Goal: Task Accomplishment & Management: Manage account settings

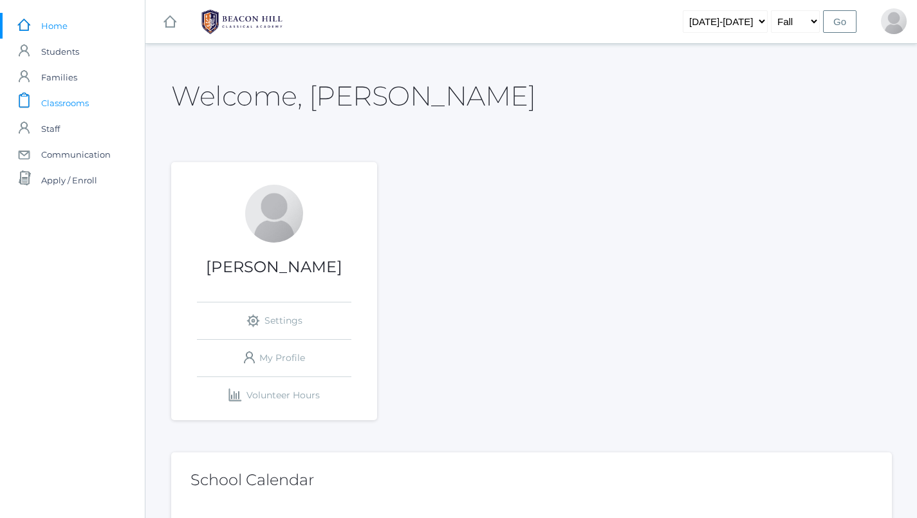
click at [81, 93] on span "Classrooms" at bounding box center [65, 103] width 48 height 26
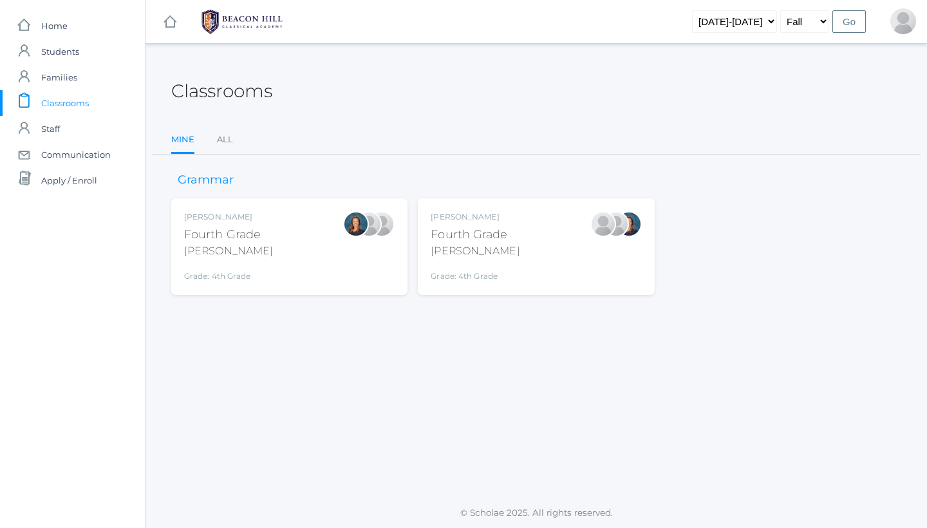
click at [597, 237] on div at bounding box center [603, 224] width 26 height 26
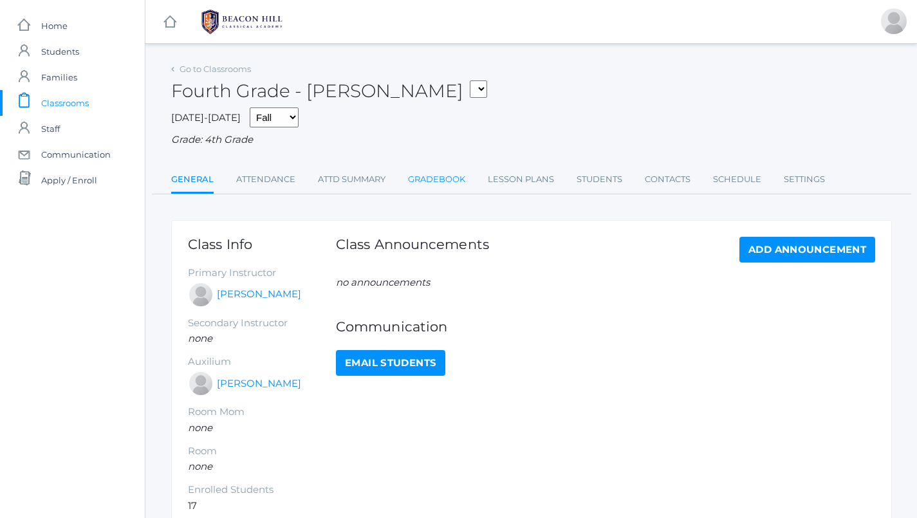
click at [450, 167] on link "Gradebook" at bounding box center [436, 180] width 57 height 26
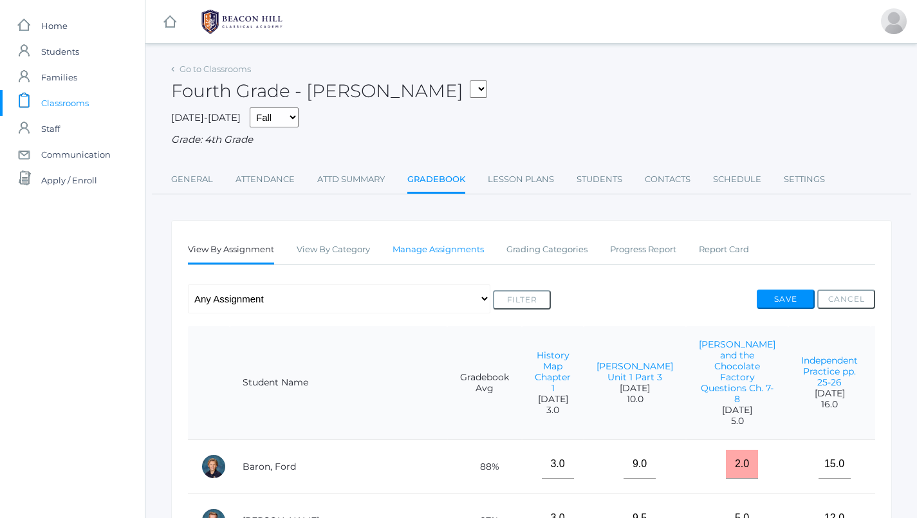
click at [424, 250] on link "Manage Assignments" at bounding box center [438, 250] width 91 height 26
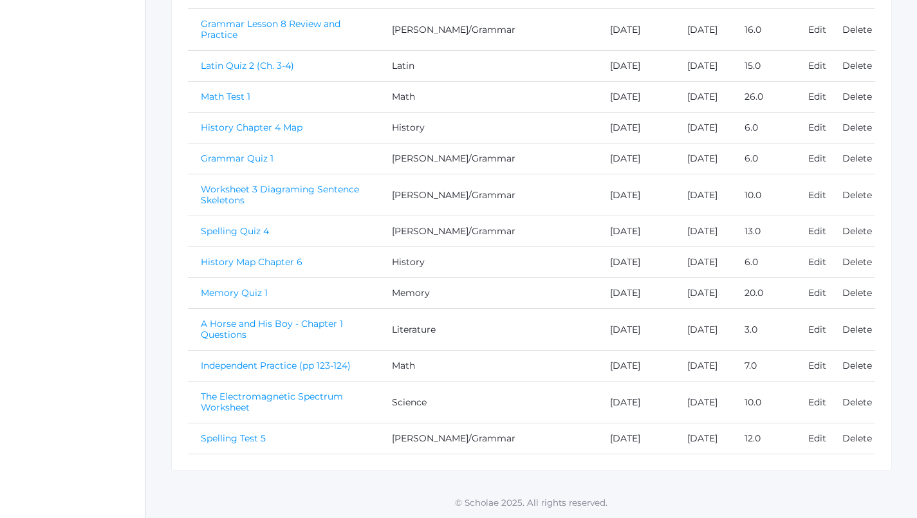
scroll to position [1046, 0]
click at [228, 436] on link "Spelling Test 5" at bounding box center [233, 438] width 65 height 12
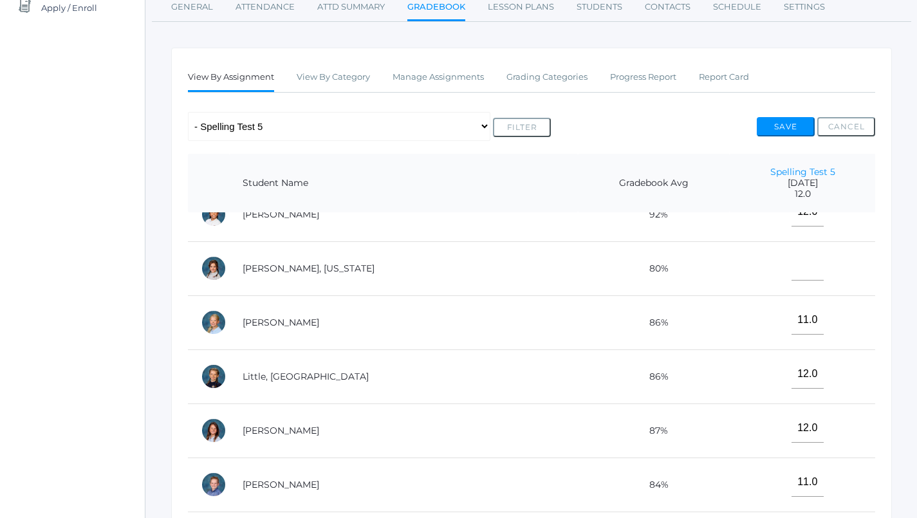
scroll to position [458, 0]
click at [792, 422] on input"] "12.0" at bounding box center [808, 427] width 32 height 29
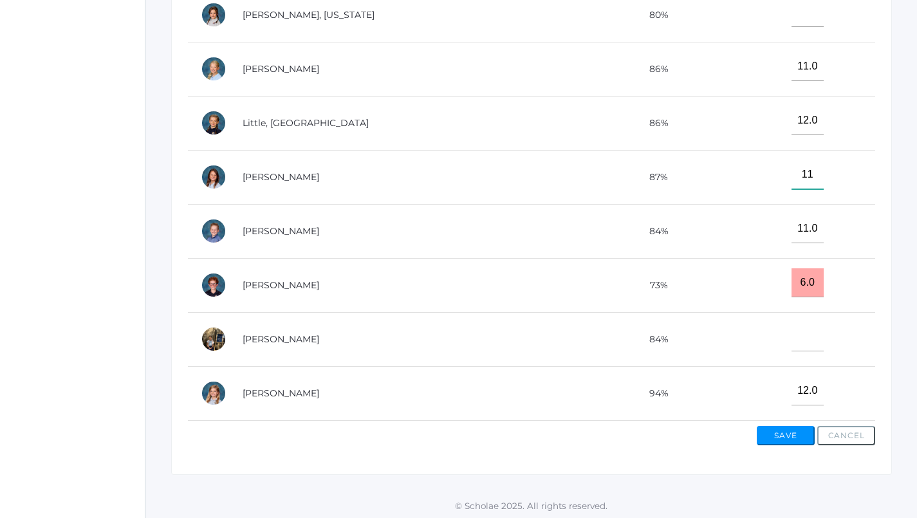
scroll to position [418, 0]
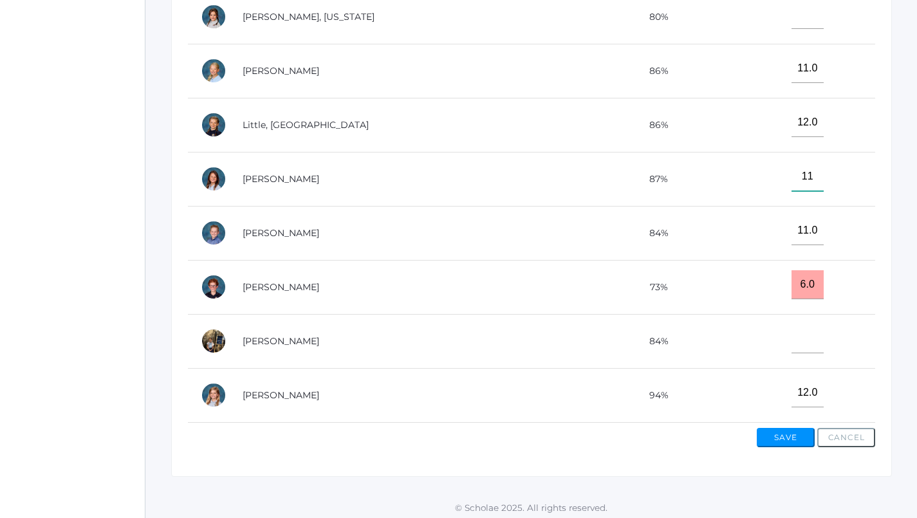
type input"] "11"
click at [792, 330] on input"] "text" at bounding box center [808, 338] width 32 height 29
type input"] "9"
click at [786, 434] on button "Save" at bounding box center [786, 437] width 58 height 19
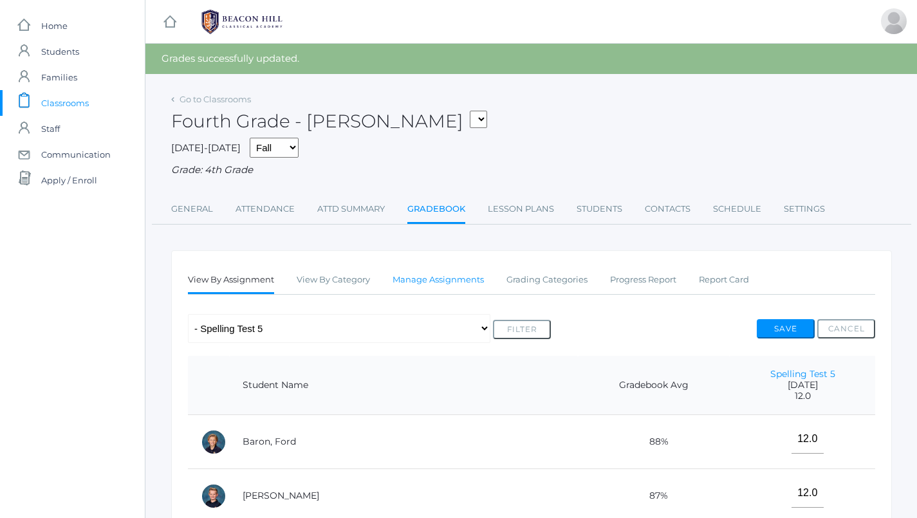
click at [443, 270] on link "Manage Assignments" at bounding box center [438, 280] width 91 height 26
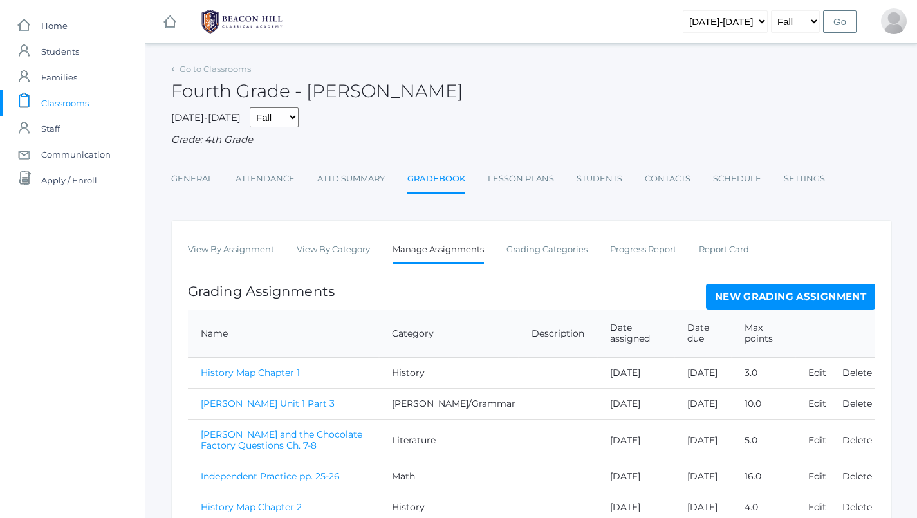
click at [59, 104] on span "Classrooms" at bounding box center [65, 103] width 48 height 26
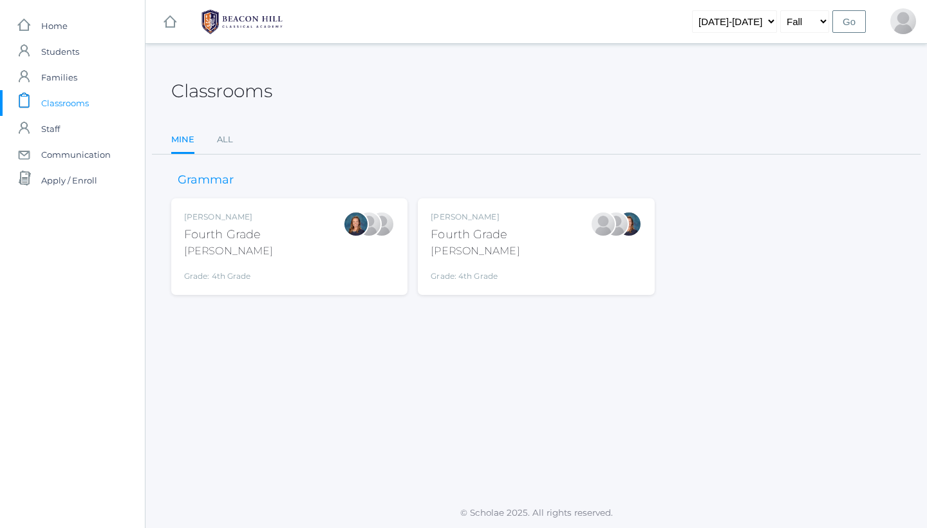
click at [274, 272] on div "Ellie Bradley Fourth Grade Bradley Grade: 4th Grade 04LA" at bounding box center [289, 246] width 210 height 71
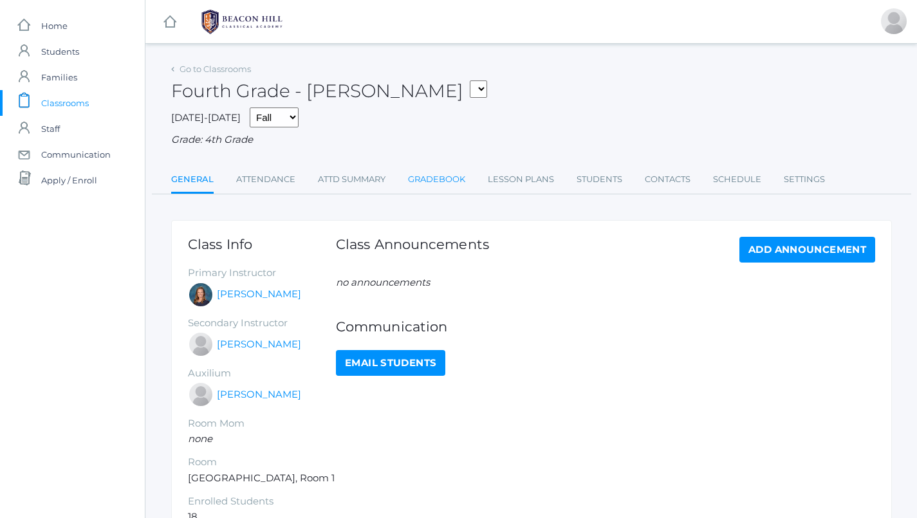
click at [435, 181] on link "Gradebook" at bounding box center [436, 180] width 57 height 26
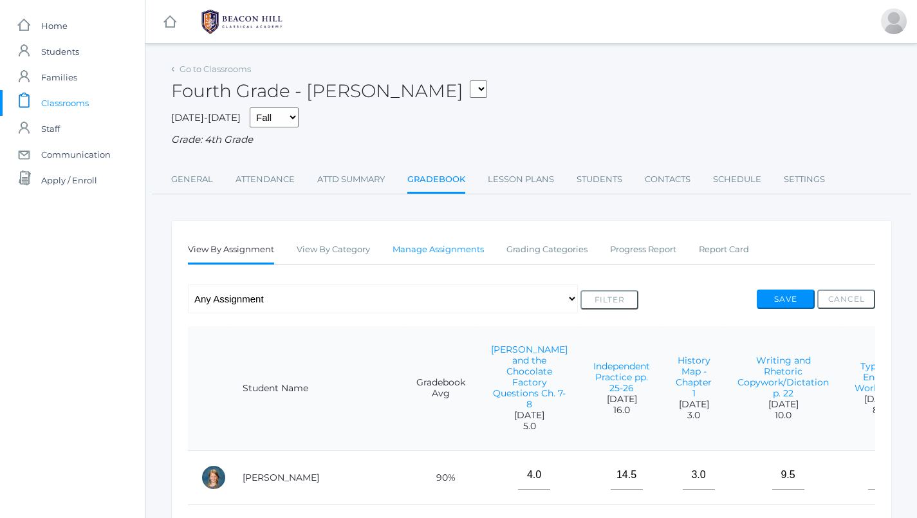
click at [468, 237] on link "Manage Assignments" at bounding box center [438, 250] width 91 height 26
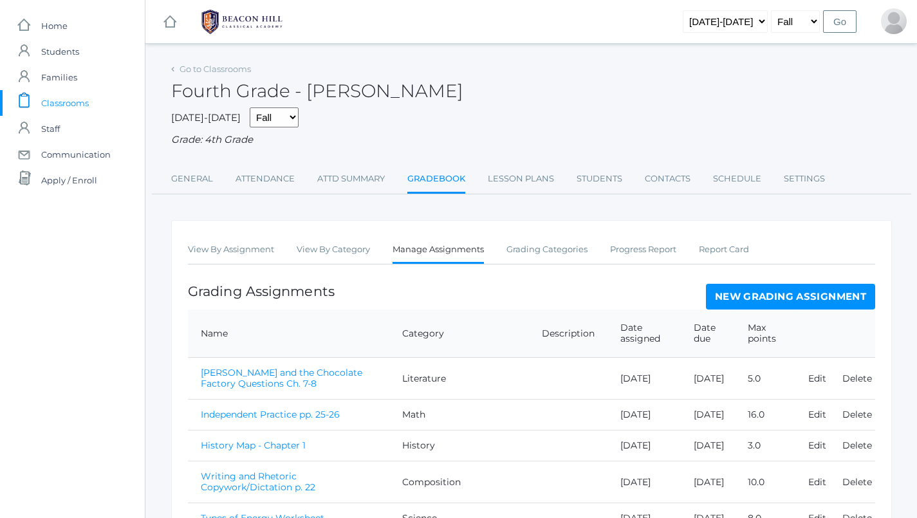
click at [64, 100] on span "Classrooms" at bounding box center [65, 103] width 48 height 26
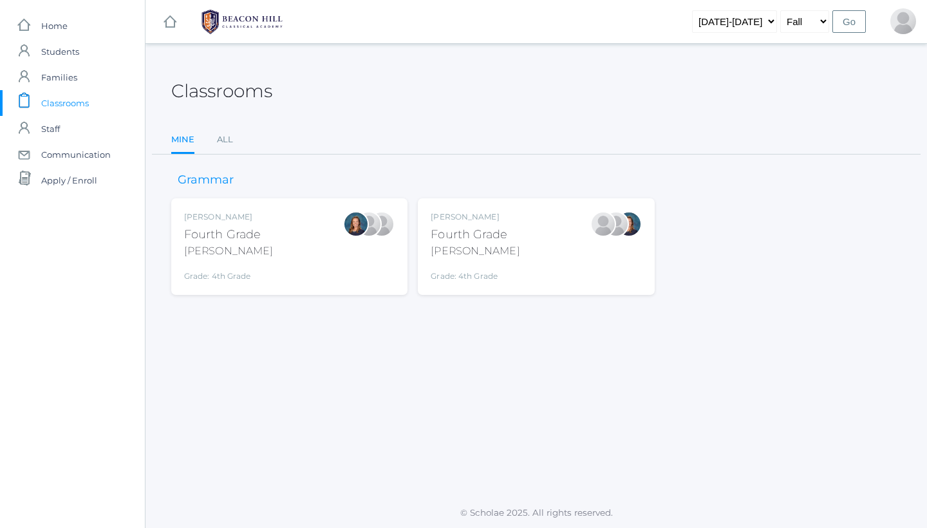
click at [651, 271] on div "Lydia Chaffin Fourth Grade Chaffin Grade: 4th Grade 04LA" at bounding box center [536, 246] width 236 height 97
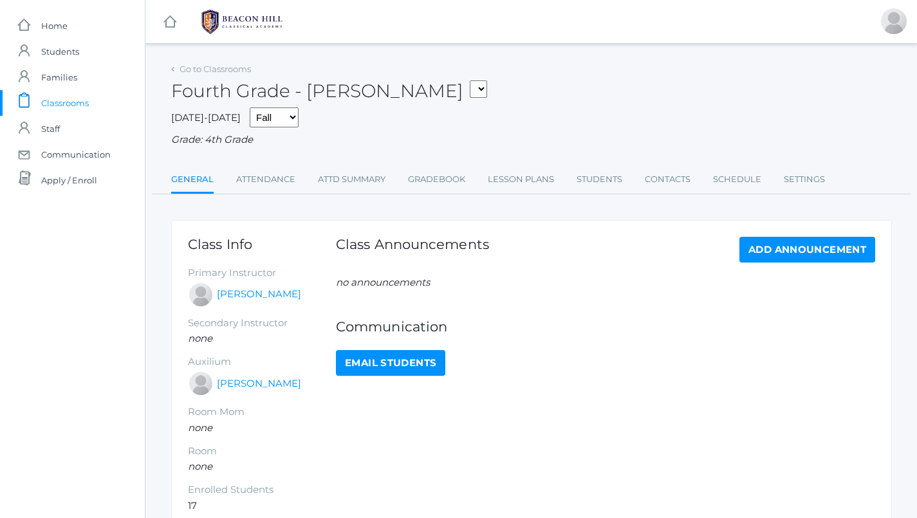
click at [620, 266] on div "Class Announcements Add Announcement" at bounding box center [605, 256] width 539 height 39
click at [418, 175] on link "Gradebook" at bounding box center [436, 180] width 57 height 26
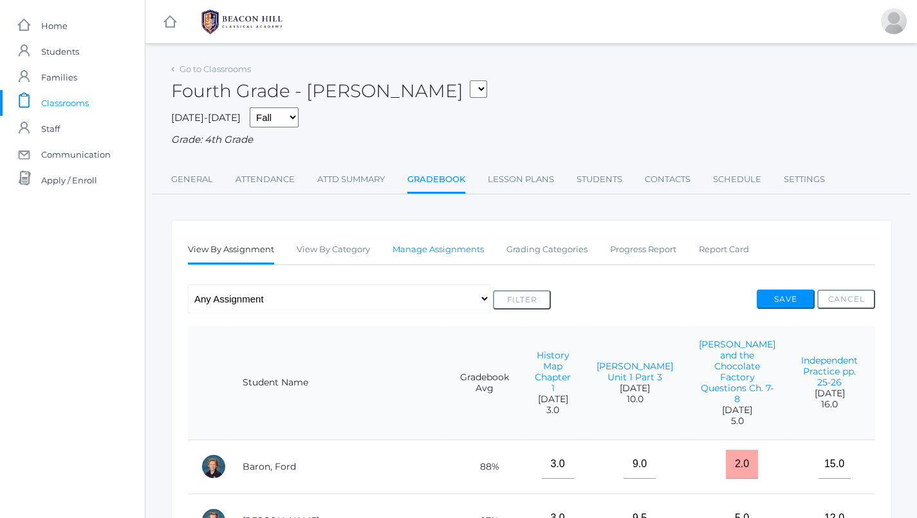
click at [440, 240] on link "Manage Assignments" at bounding box center [438, 250] width 91 height 26
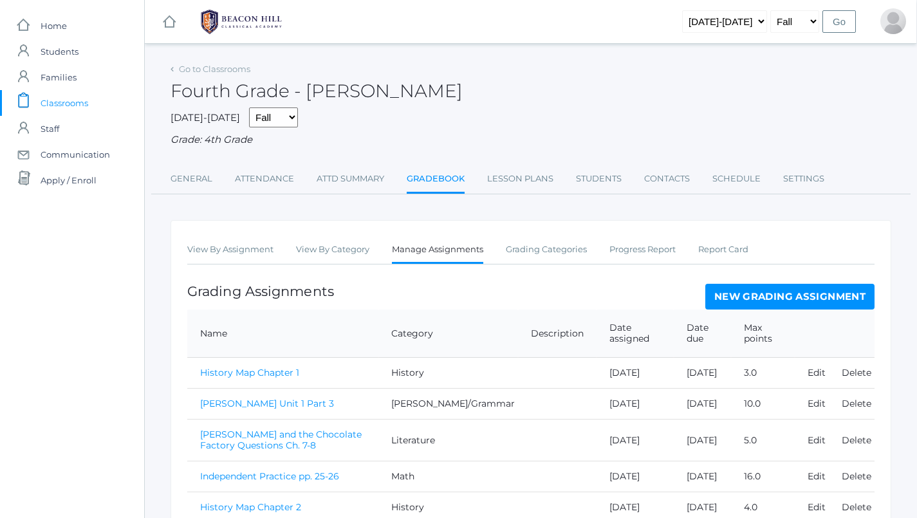
scroll to position [0, 1]
click at [745, 288] on link "New Grading Assignment" at bounding box center [789, 297] width 169 height 26
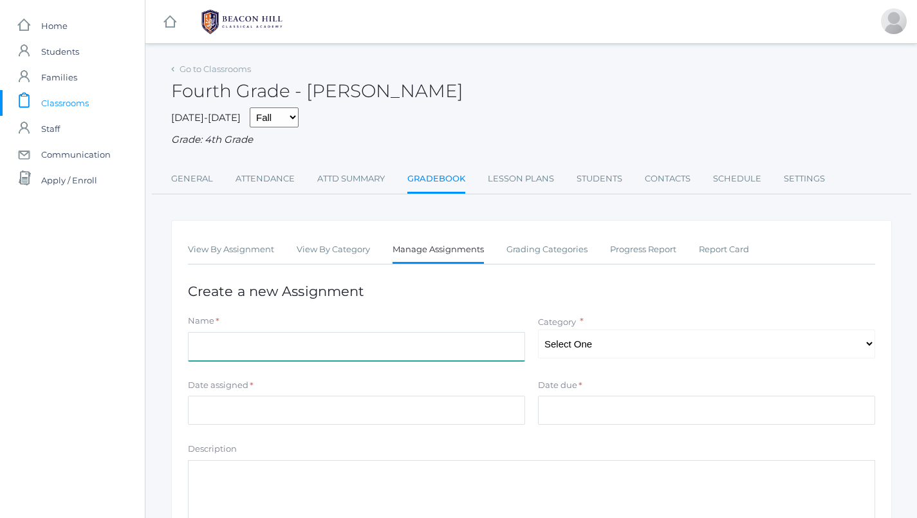
click at [346, 342] on input "Name" at bounding box center [356, 346] width 337 height 29
type input "Latin Quiz 3 (Ch. 5-6)"
select select "1175"
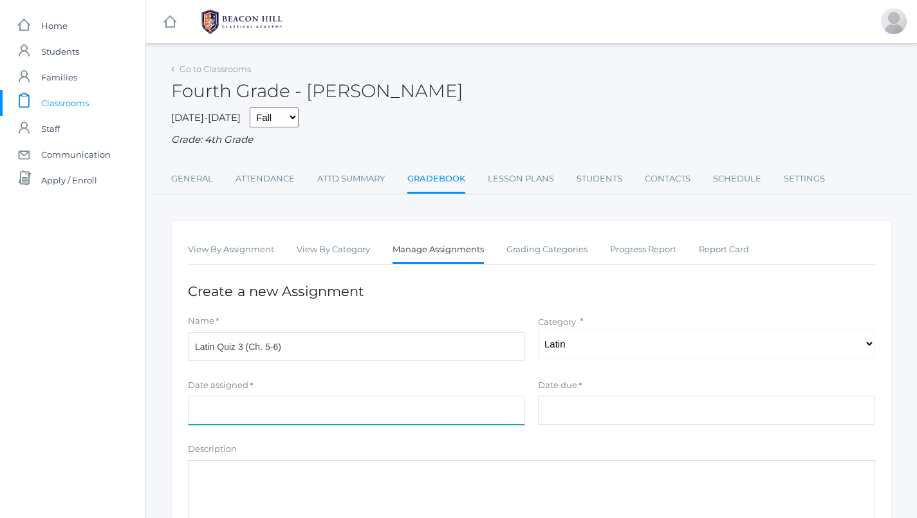
click at [481, 405] on input "Date assigned" at bounding box center [356, 410] width 337 height 29
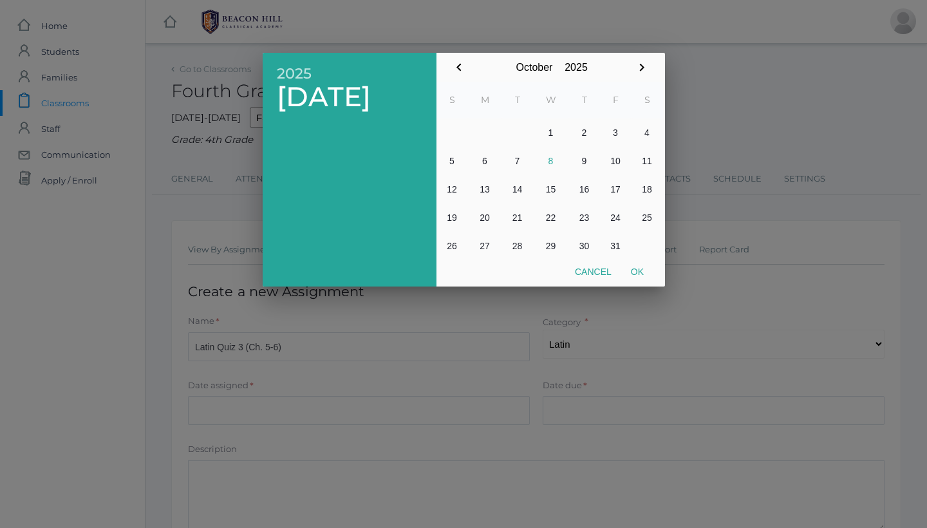
click at [550, 160] on button "8" at bounding box center [551, 161] width 36 height 28
click at [638, 274] on button "Ok" at bounding box center [637, 271] width 32 height 23
type input "[DATE]"
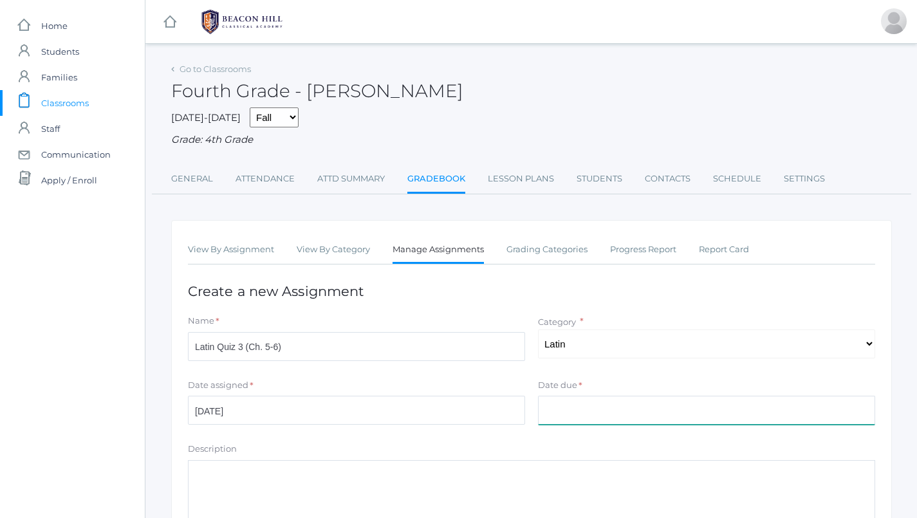
click at [595, 411] on input "Date due" at bounding box center [706, 410] width 337 height 29
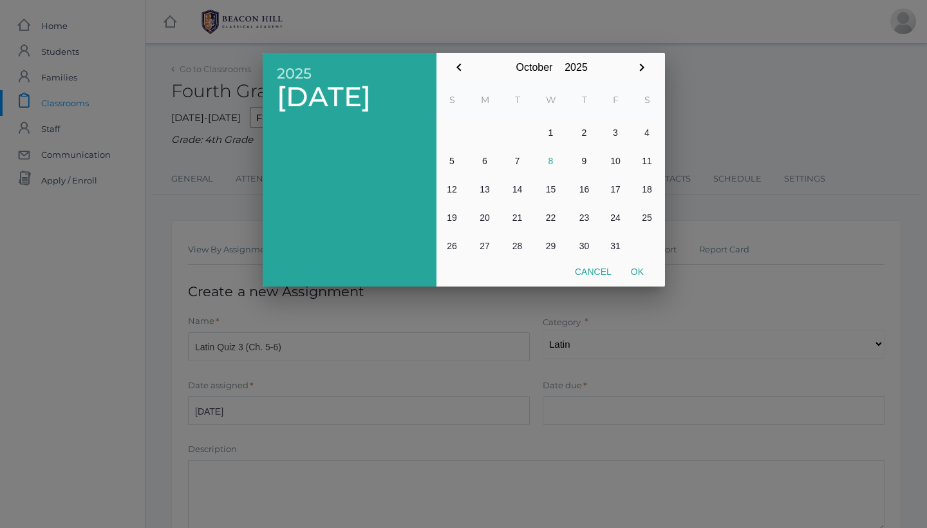
click at [548, 163] on button "8" at bounding box center [551, 161] width 36 height 28
click at [636, 270] on button "Ok" at bounding box center [637, 271] width 32 height 23
type input "[DATE]"
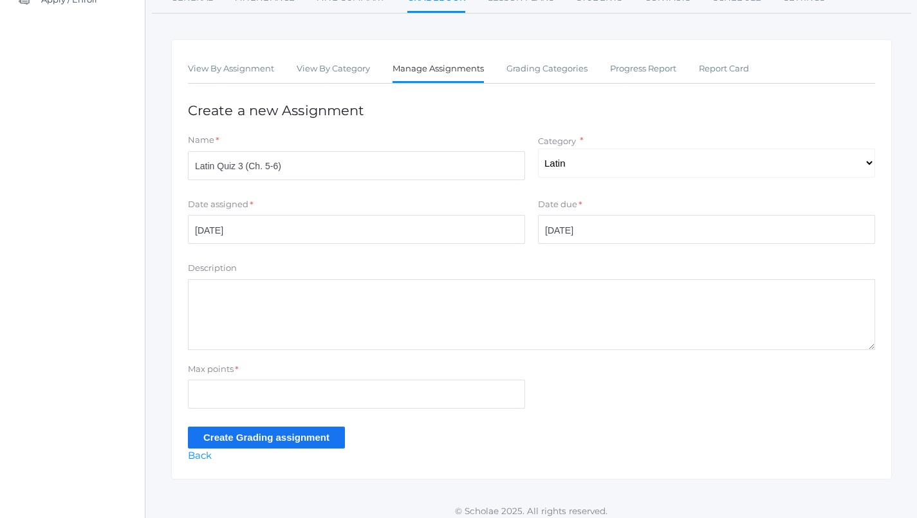
scroll to position [180, 0]
click at [361, 382] on input "Max points" at bounding box center [356, 394] width 337 height 29
type input "16"
click at [235, 427] on input "Create Grading assignment" at bounding box center [266, 437] width 157 height 21
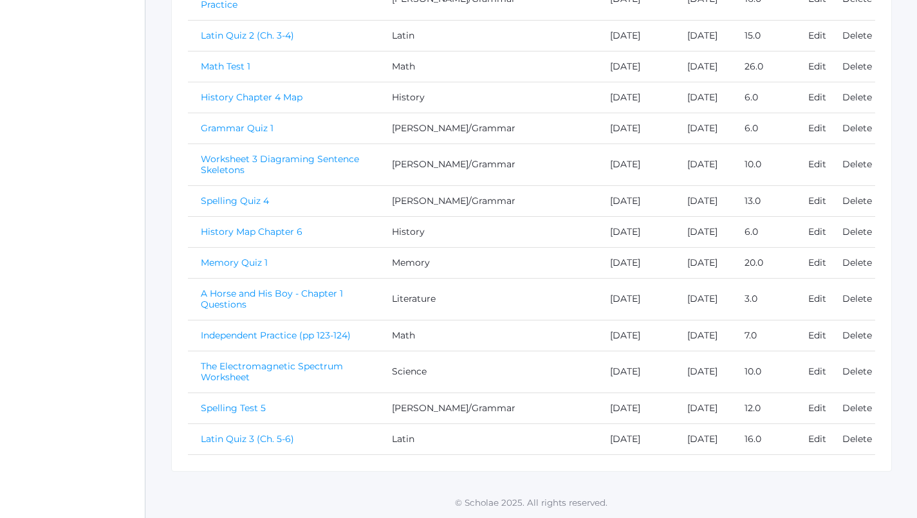
scroll to position [1117, 0]
click at [264, 433] on link "Latin Quiz 3 (Ch. 5-6)" at bounding box center [247, 439] width 93 height 12
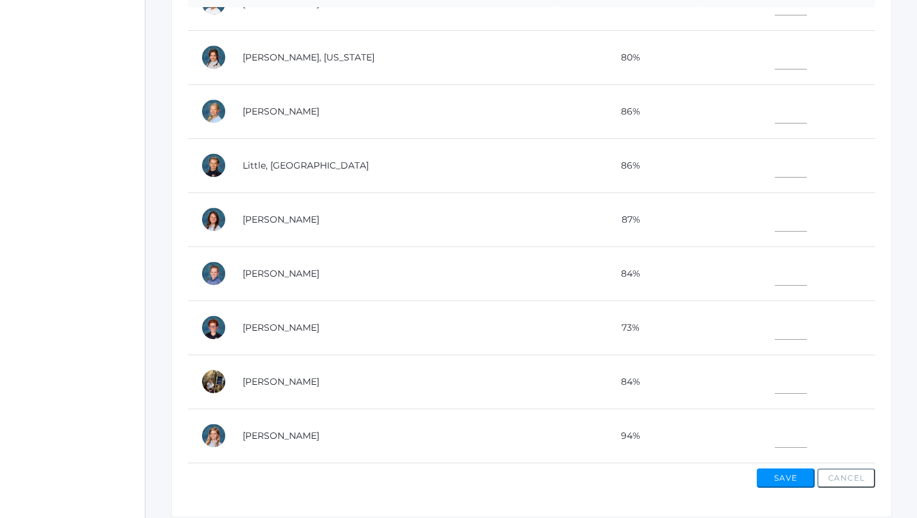
scroll to position [473, 0]
click at [775, 311] on input"] "text" at bounding box center [791, 325] width 32 height 29
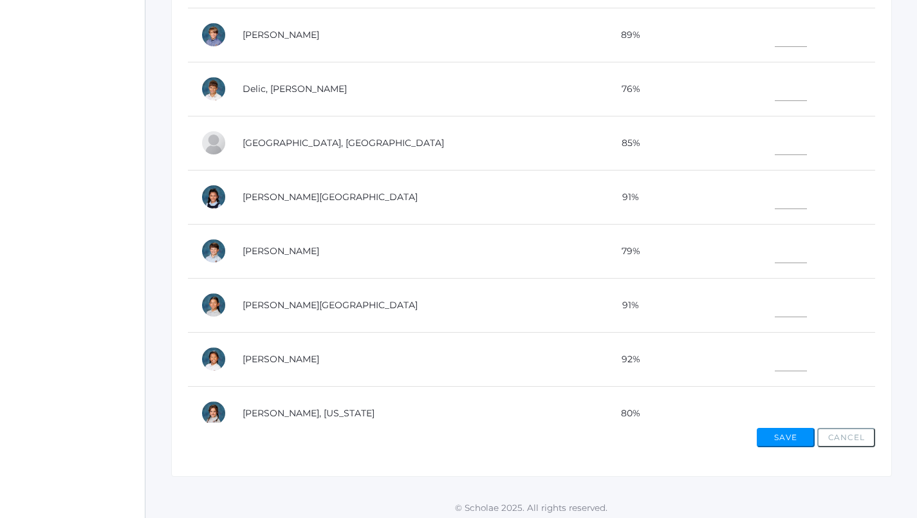
scroll to position [64, 0]
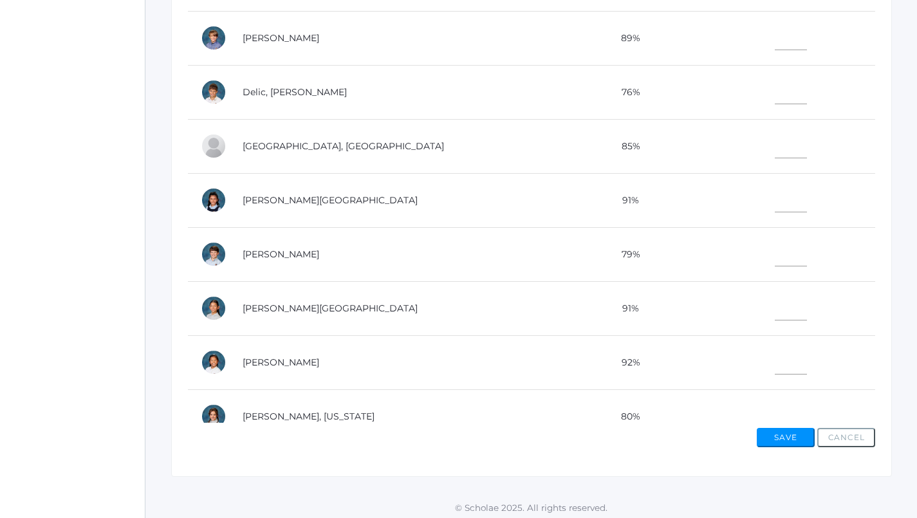
type input"] "8"
click at [775, 36] on input"] "text" at bounding box center [791, 35] width 32 height 29
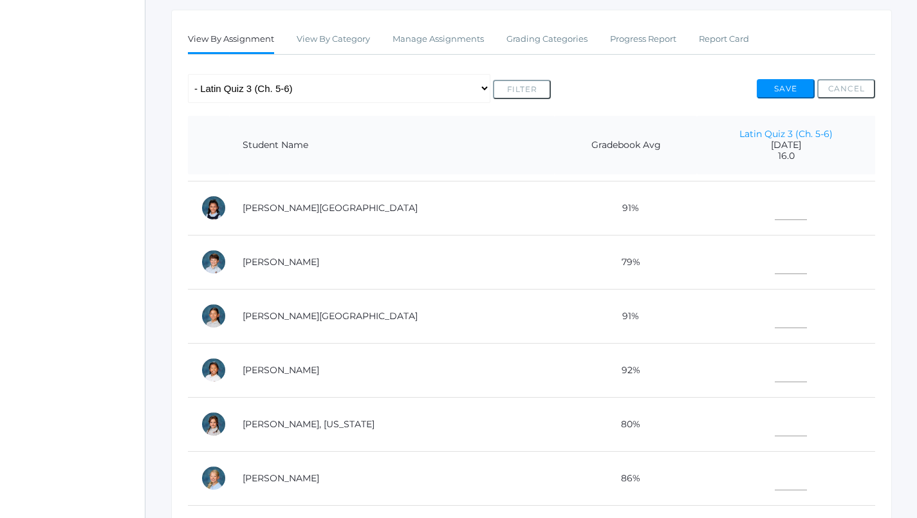
scroll to position [255, 0]
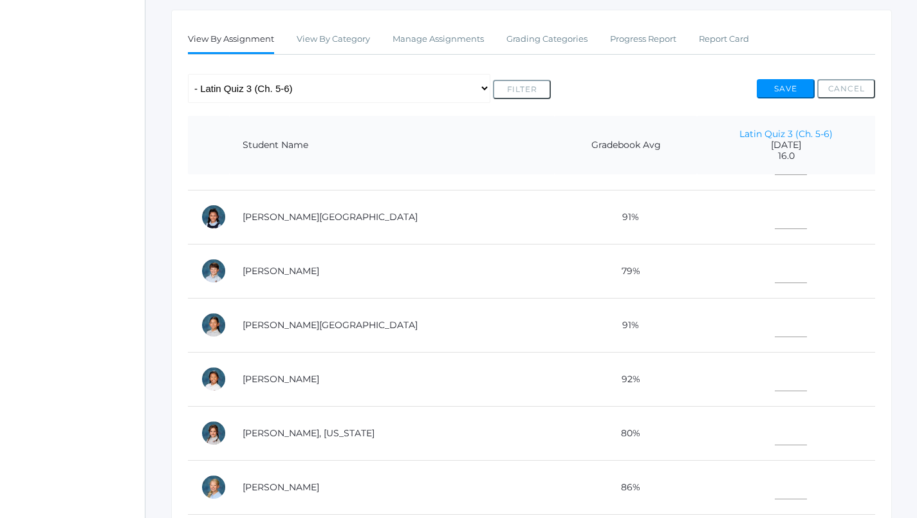
type input"] "7"
click at [775, 219] on input"] "text" at bounding box center [791, 214] width 32 height 29
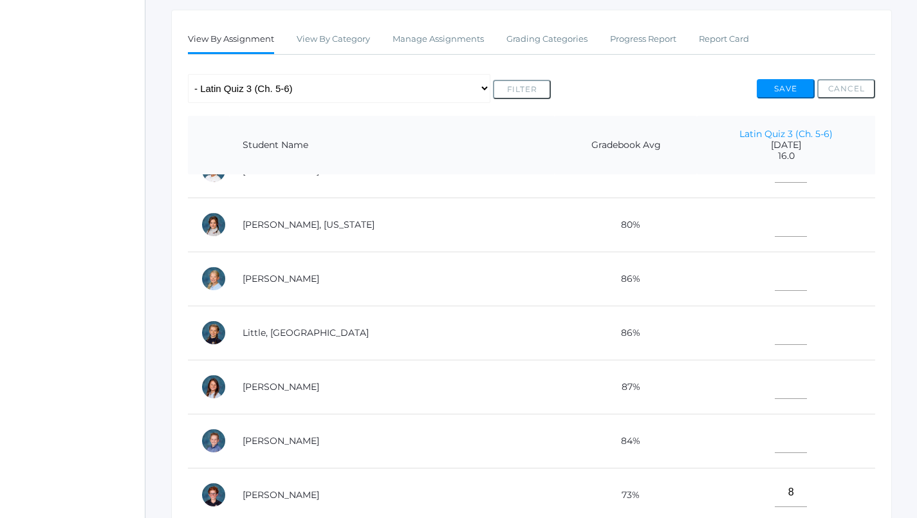
scroll to position [223, 0]
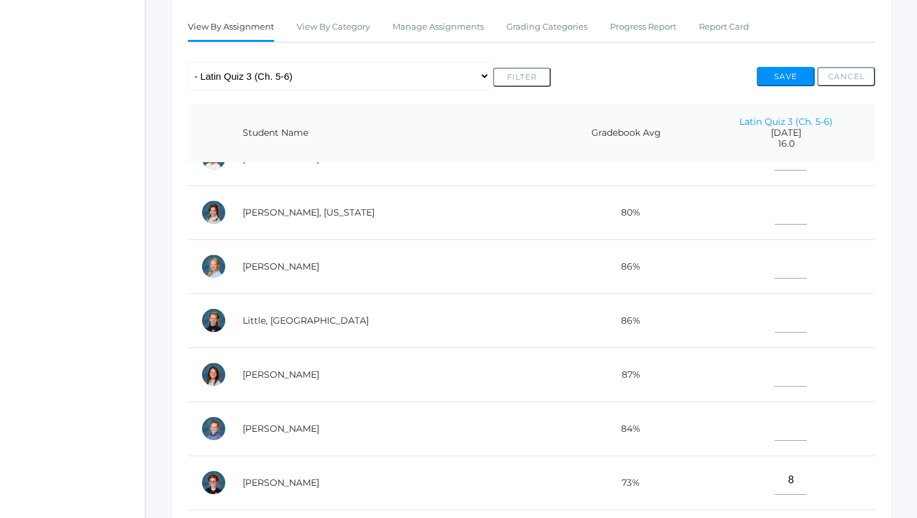
type input"] "16"
click at [775, 366] on input"] "text" at bounding box center [791, 372] width 32 height 29
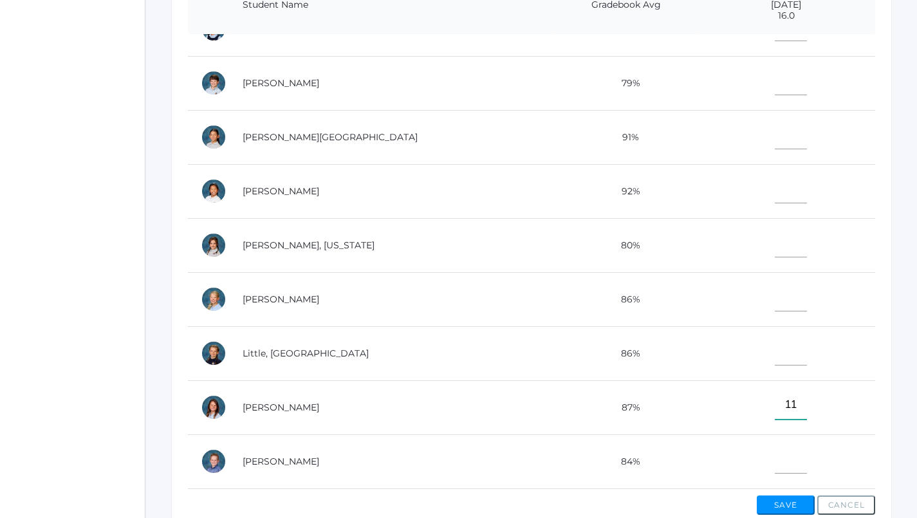
scroll to position [252, 0]
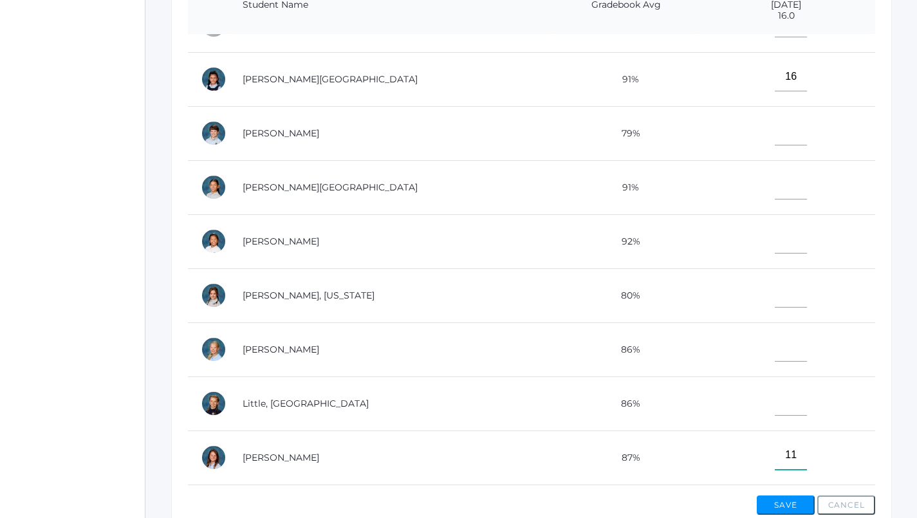
type input"] "11"
click at [775, 129] on input"] "text" at bounding box center [791, 130] width 32 height 29
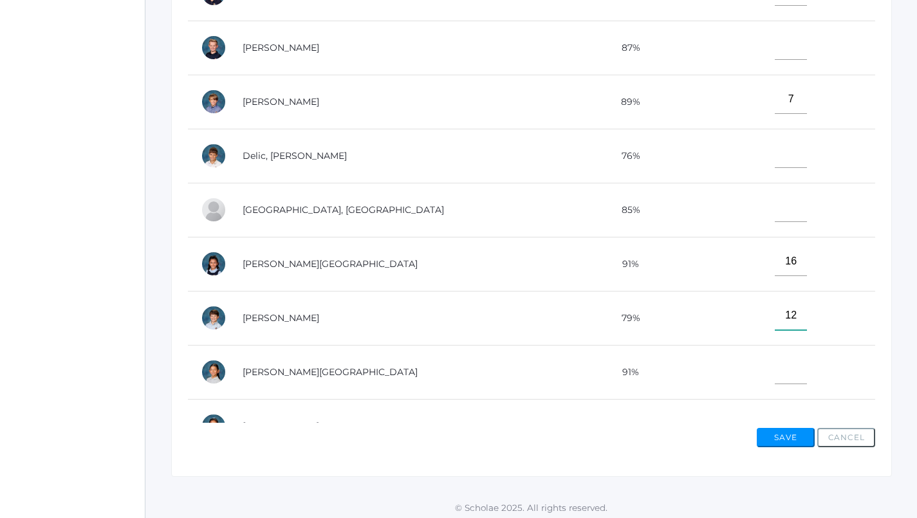
scroll to position [12, 0]
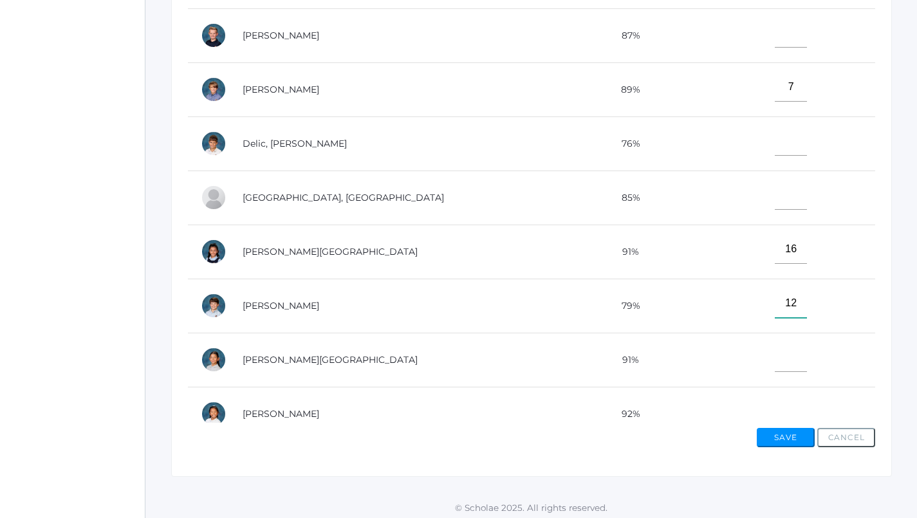
type input"] "12"
click at [775, 195] on input"] "text" at bounding box center [791, 195] width 32 height 29
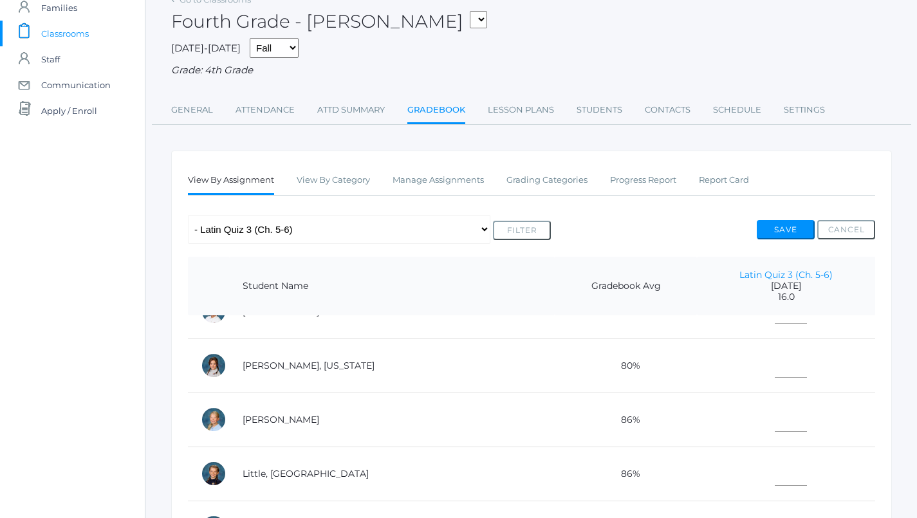
scroll to position [80, 0]
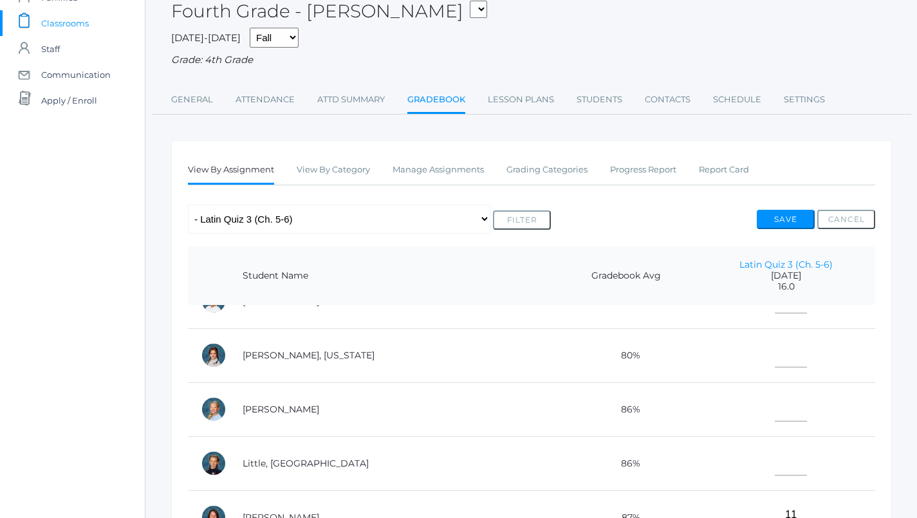
type input"] "10"
click at [775, 393] on input"] "text" at bounding box center [791, 407] width 32 height 29
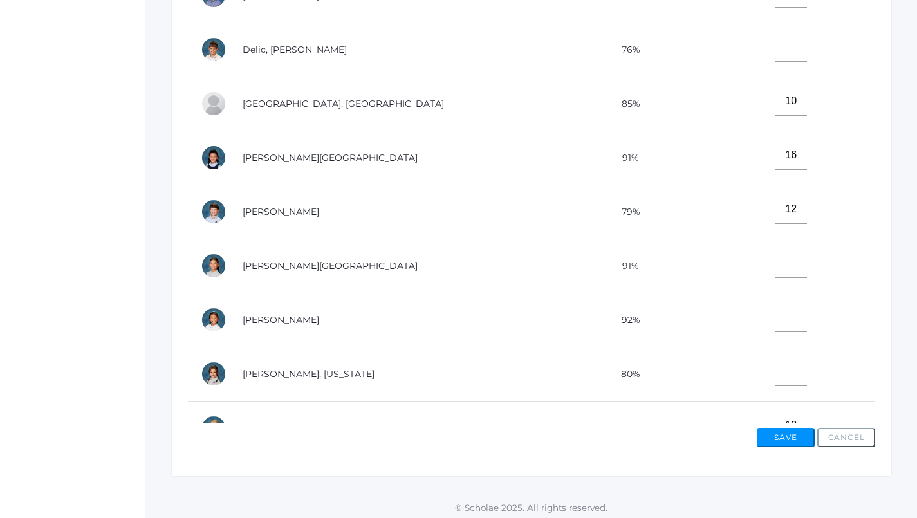
scroll to position [81, 0]
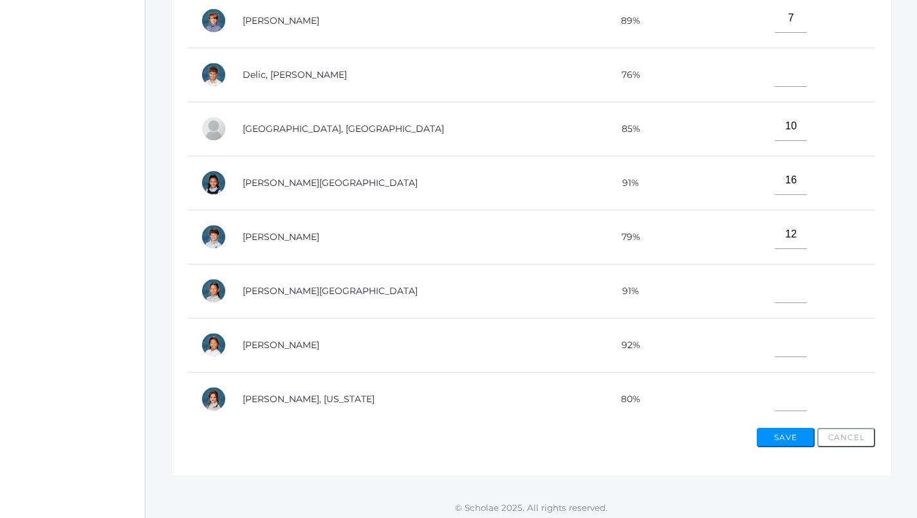
type input"] "13"
click at [775, 73] on input"] "text" at bounding box center [791, 72] width 32 height 29
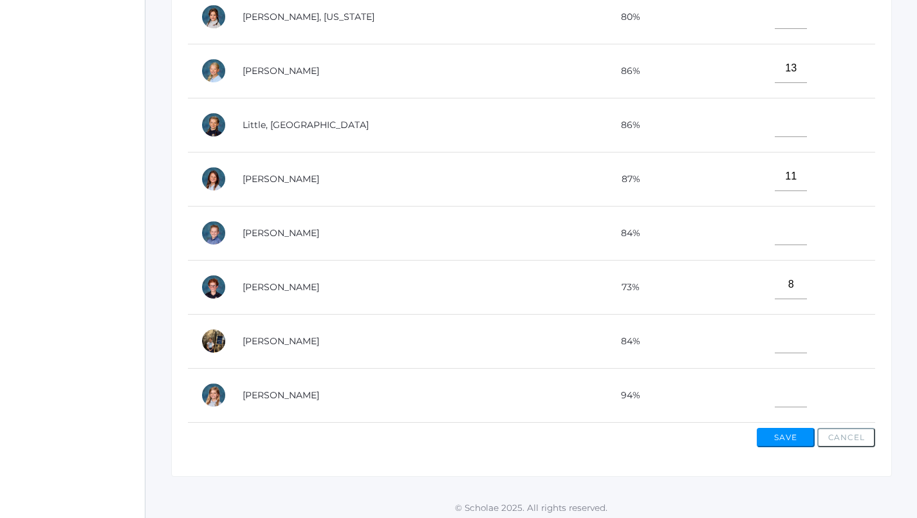
scroll to position [473, 0]
type input"] "4"
click at [775, 324] on input"] "text" at bounding box center [791, 338] width 32 height 29
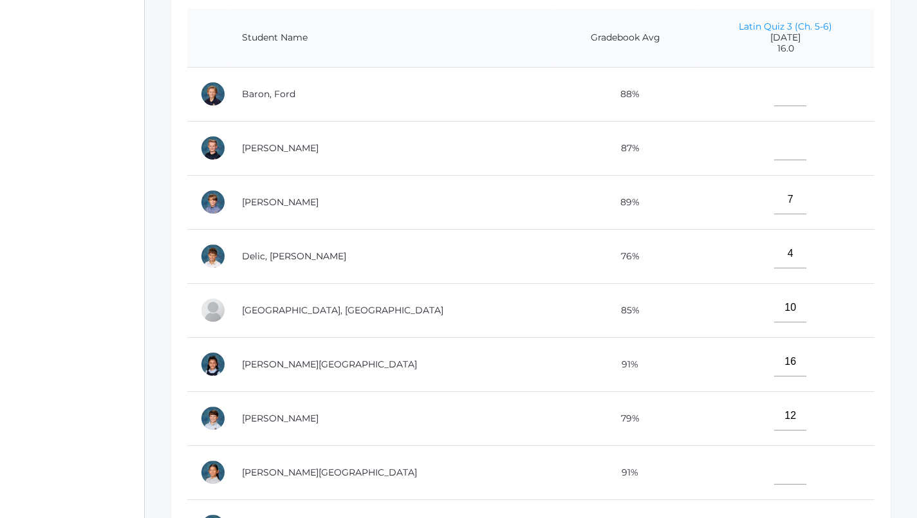
scroll to position [315, 1]
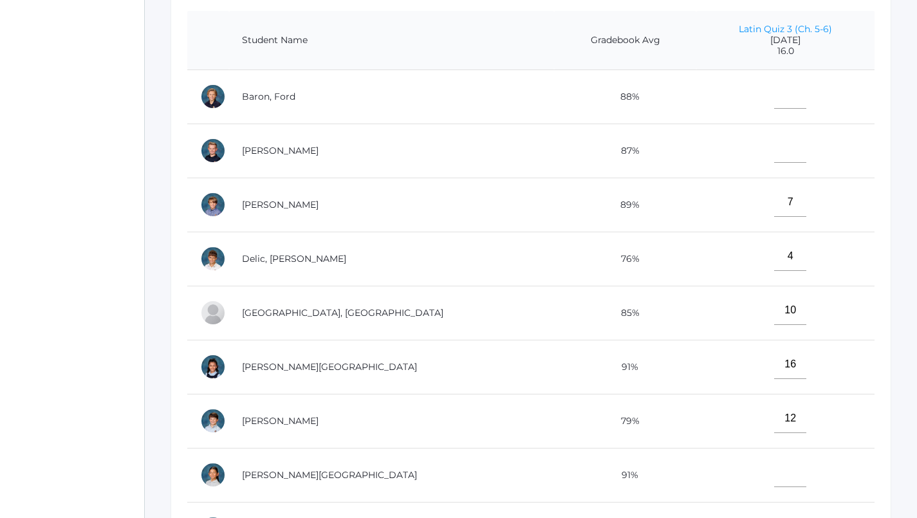
type input"] "8"
click at [774, 95] on input"] "text" at bounding box center [790, 94] width 32 height 29
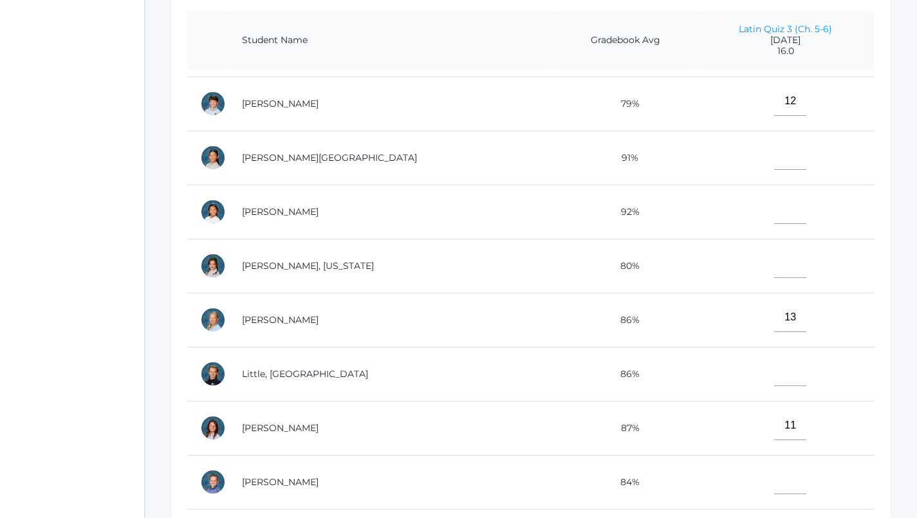
scroll to position [339, 0]
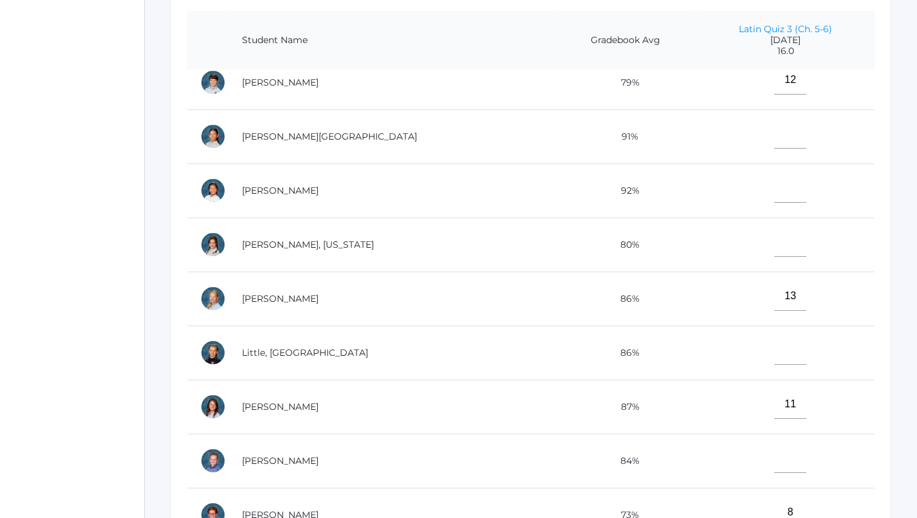
type input"] "16"
click at [774, 350] on input"] "text" at bounding box center [790, 350] width 32 height 29
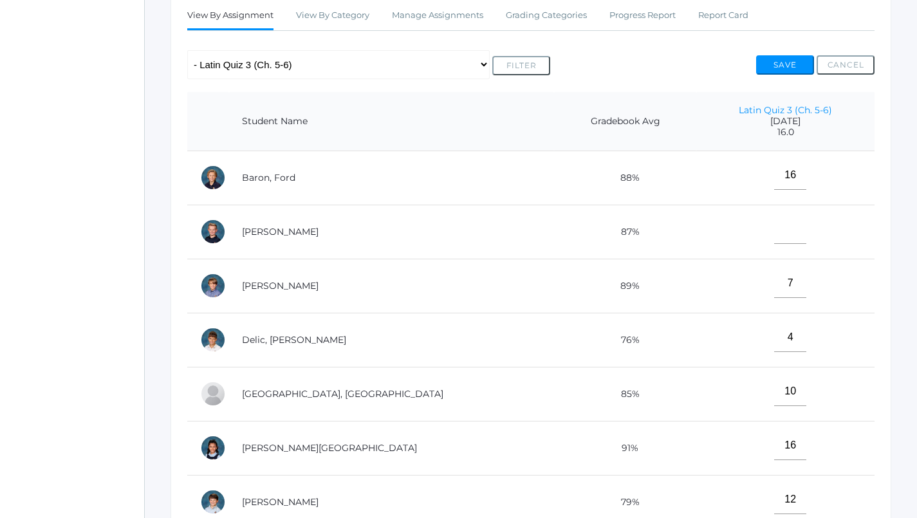
scroll to position [156, 1]
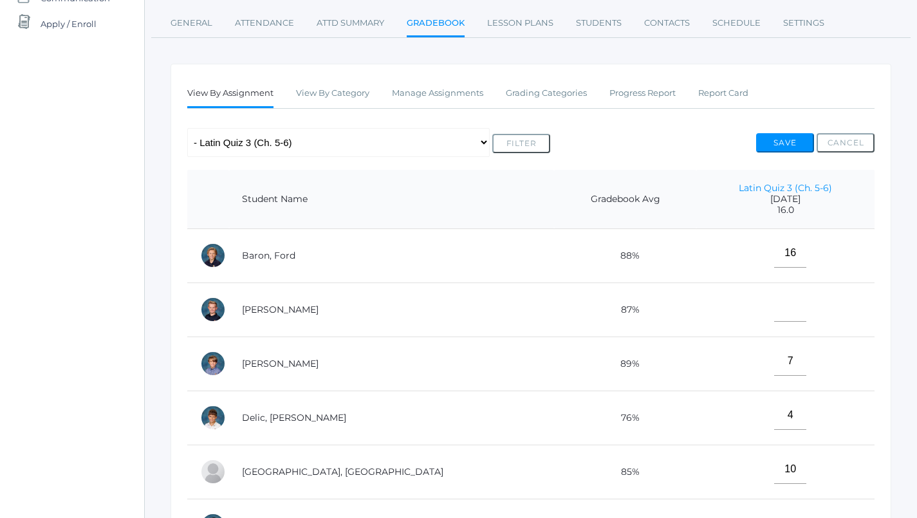
type input"] "15"
click at [774, 310] on input"] "text" at bounding box center [790, 307] width 32 height 29
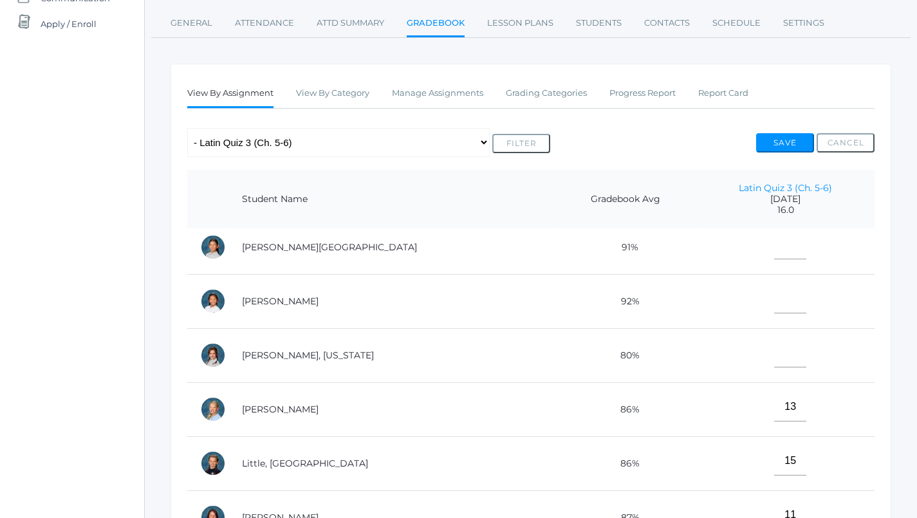
scroll to position [368, 0]
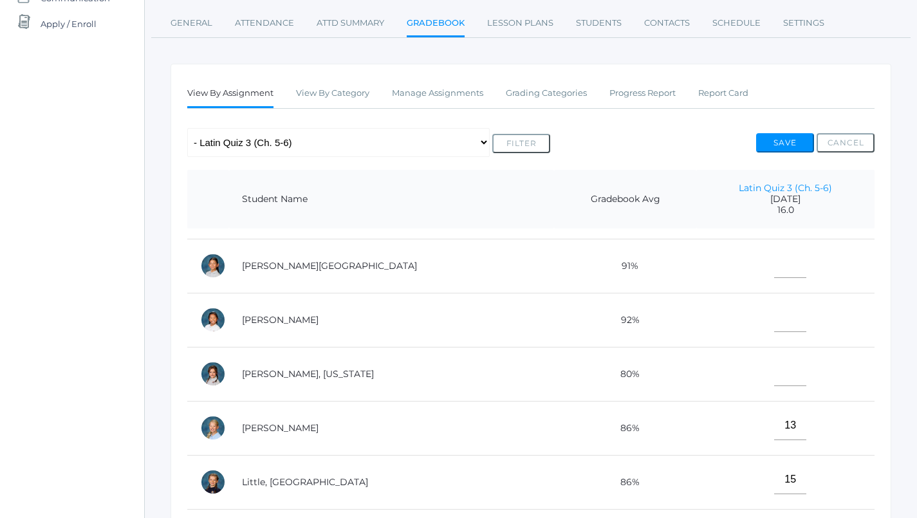
type input"] "16"
click at [774, 266] on input"] "text" at bounding box center [790, 263] width 32 height 29
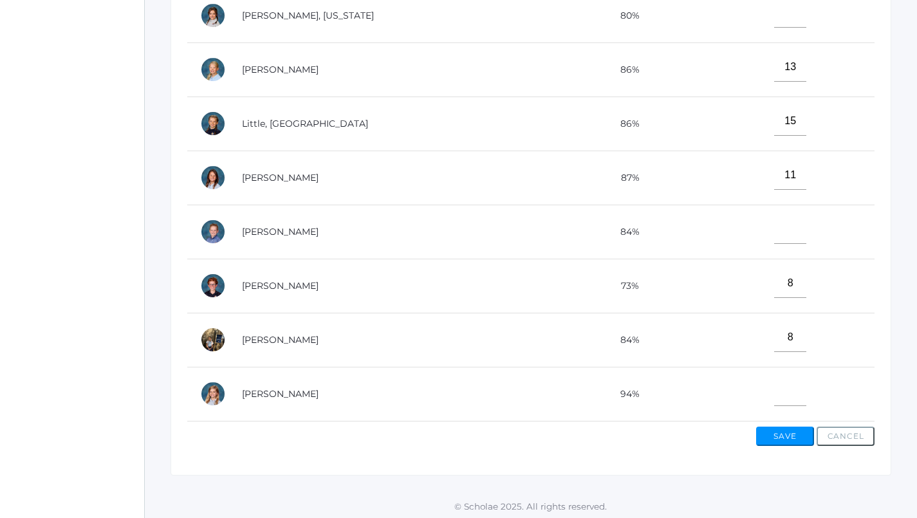
scroll to position [418, 1]
type input"] "16"
click at [757, 395] on td at bounding box center [785, 395] width 178 height 54
click at [774, 391] on input"] "text" at bounding box center [790, 392] width 32 height 29
type input"] "16"
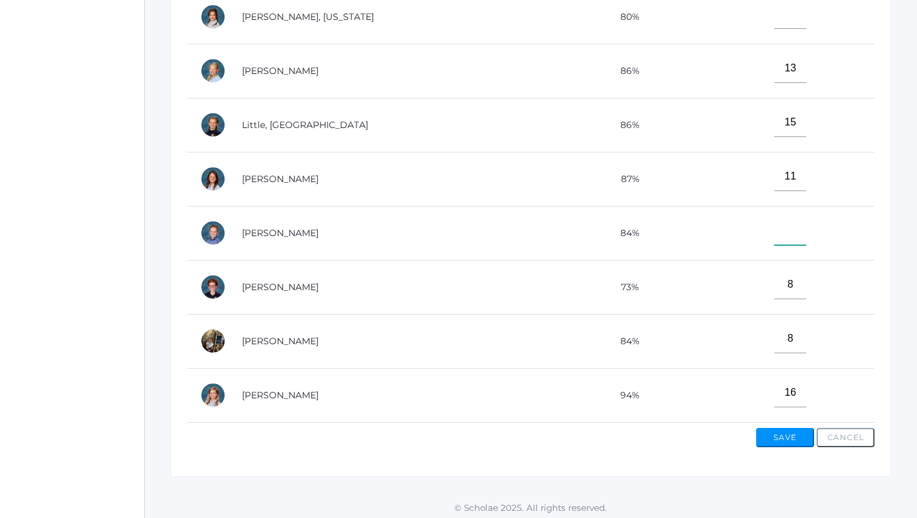
click at [774, 228] on input"] "text" at bounding box center [790, 230] width 32 height 29
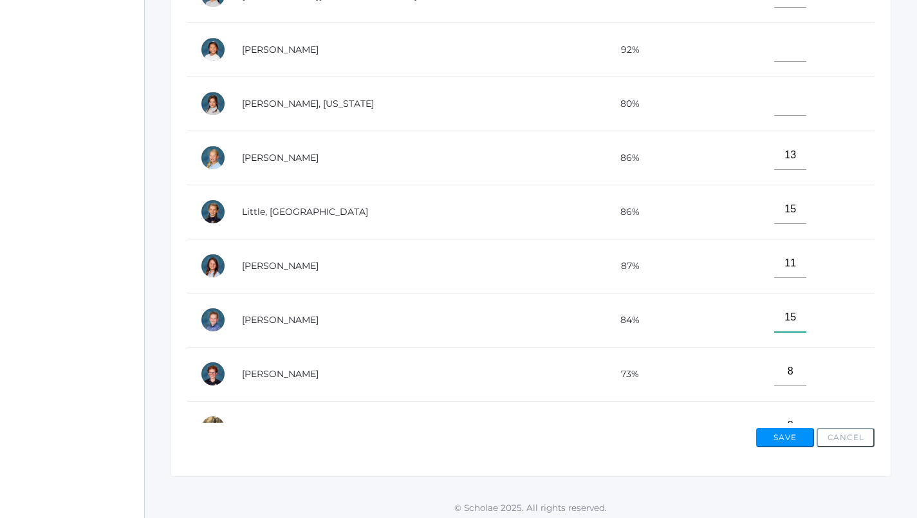
scroll to position [376, 0]
type input"] "15"
click at [774, 51] on input"] "text" at bounding box center [790, 47] width 32 height 29
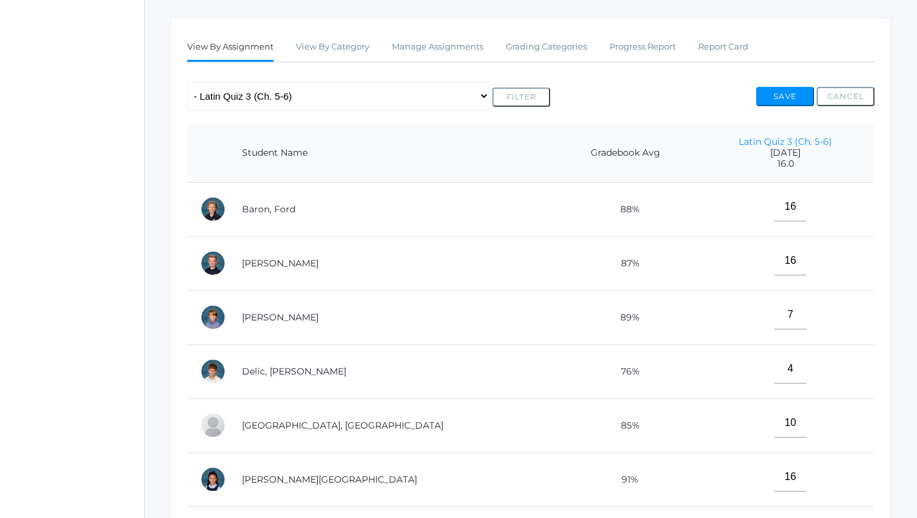
scroll to position [200, 1]
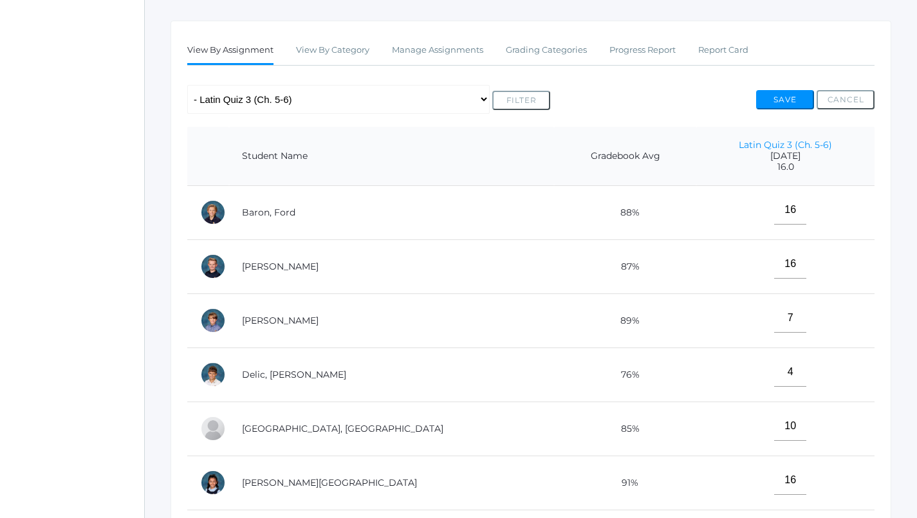
type input"] "16"
click at [780, 96] on button "Save" at bounding box center [785, 99] width 58 height 19
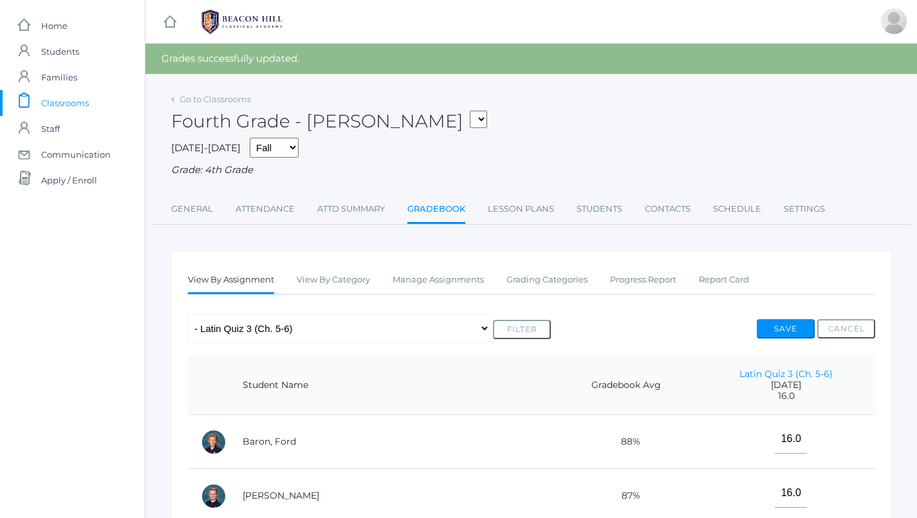
click at [780, 96] on div "Fourth Grade - [PERSON_NAME] 04LA - Fourth Grade [PERSON_NAME] 04LA - Fourth Gr…" at bounding box center [531, 114] width 721 height 48
